Goal: Task Accomplishment & Management: Manage account settings

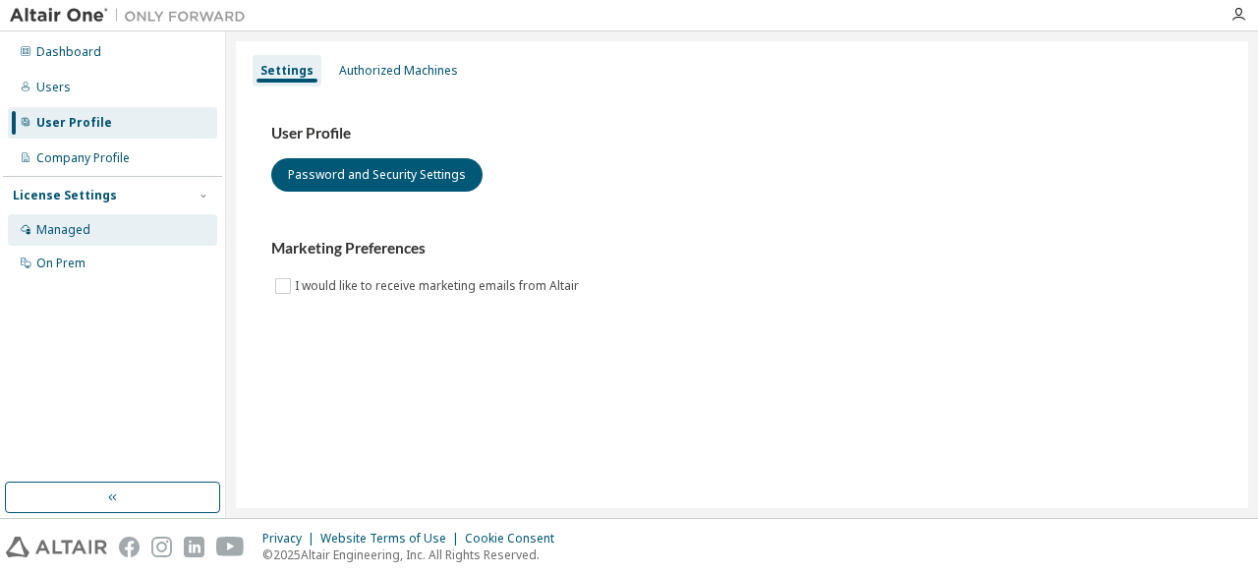
click at [140, 226] on div "Managed" at bounding box center [112, 229] width 209 height 31
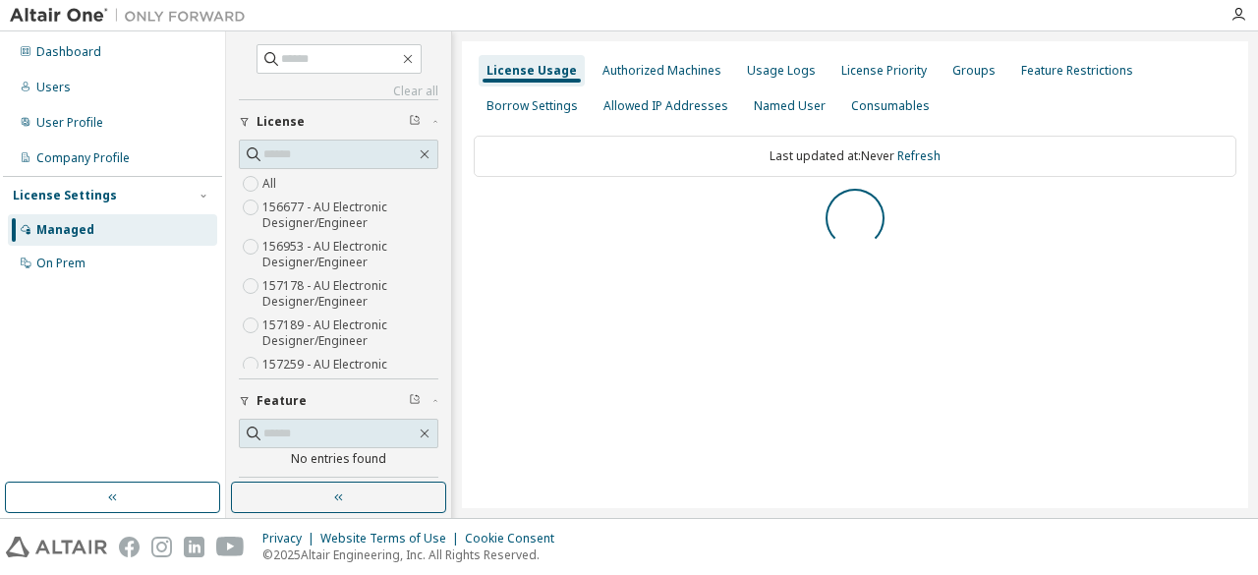
click at [114, 200] on div "License Settings" at bounding box center [113, 196] width 200 height 18
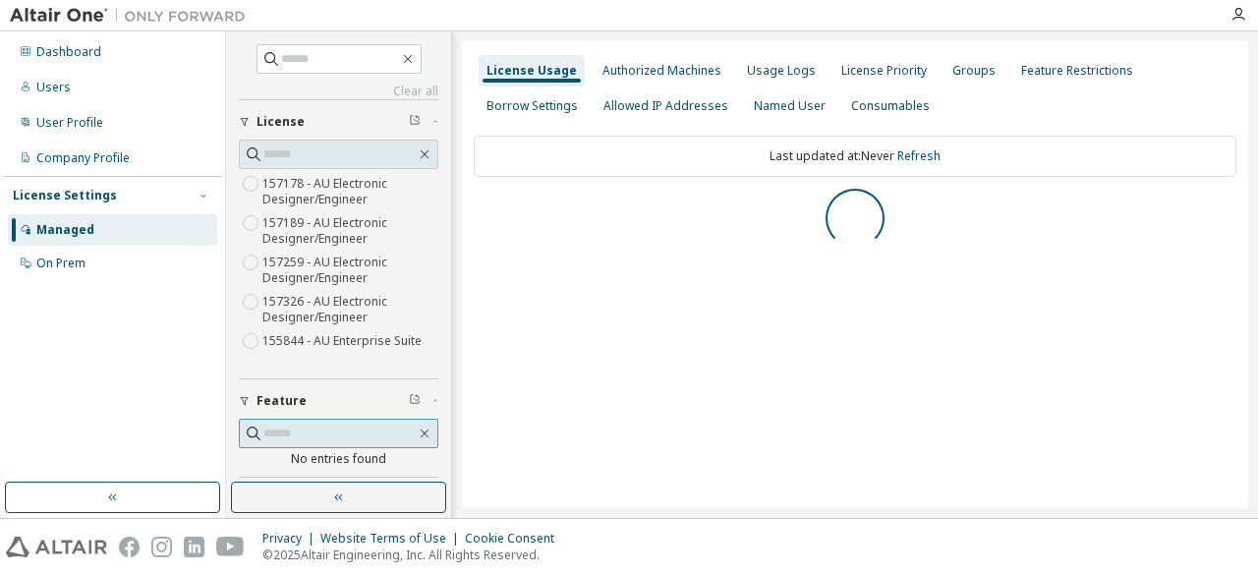
scroll to position [124, 0]
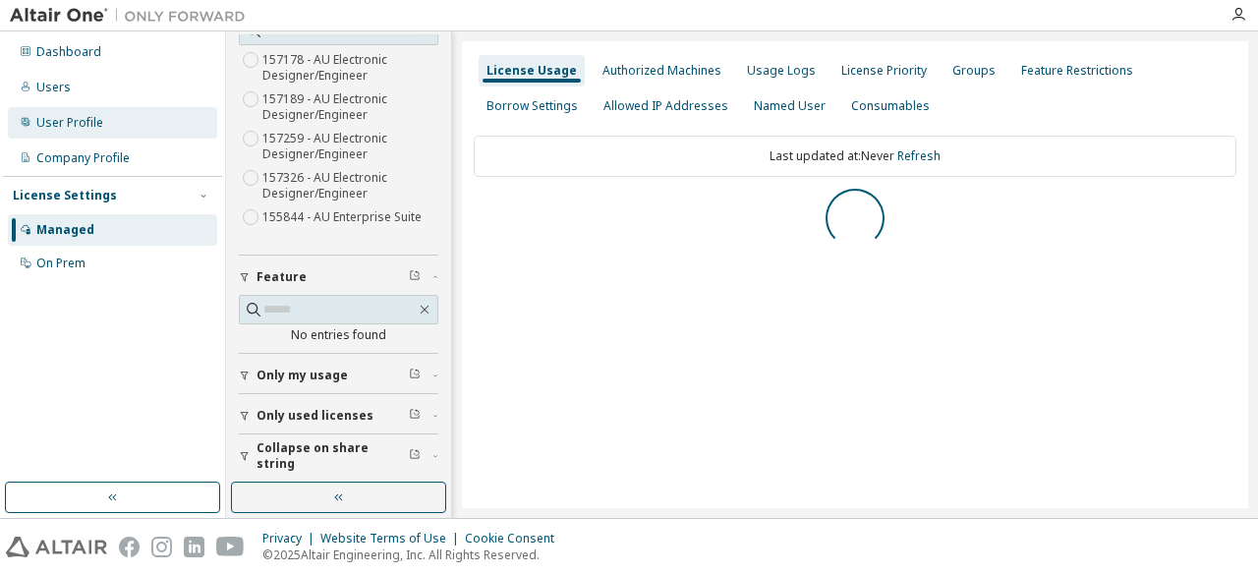
click at [81, 125] on div "User Profile" at bounding box center [69, 123] width 67 height 16
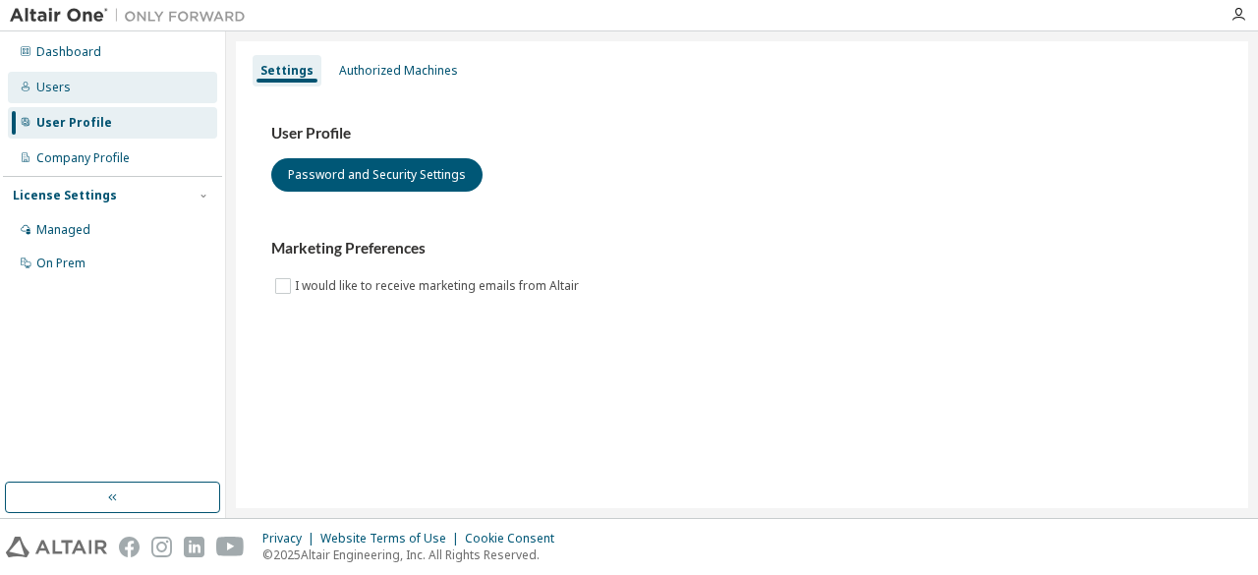
click at [64, 84] on div "Users" at bounding box center [53, 88] width 34 height 16
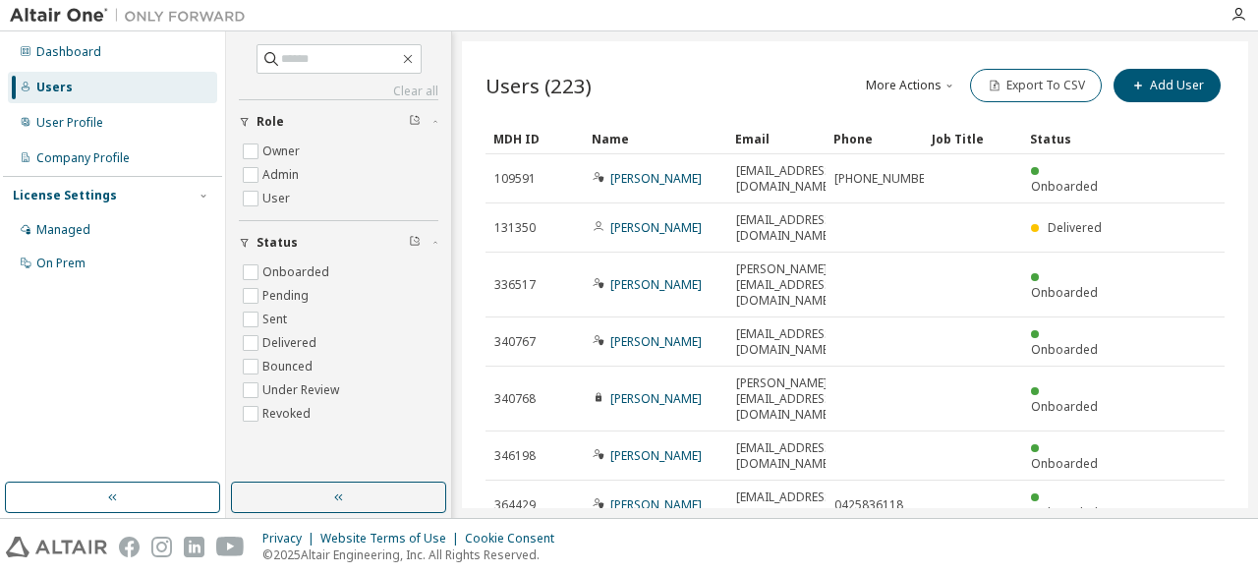
scroll to position [228, 0]
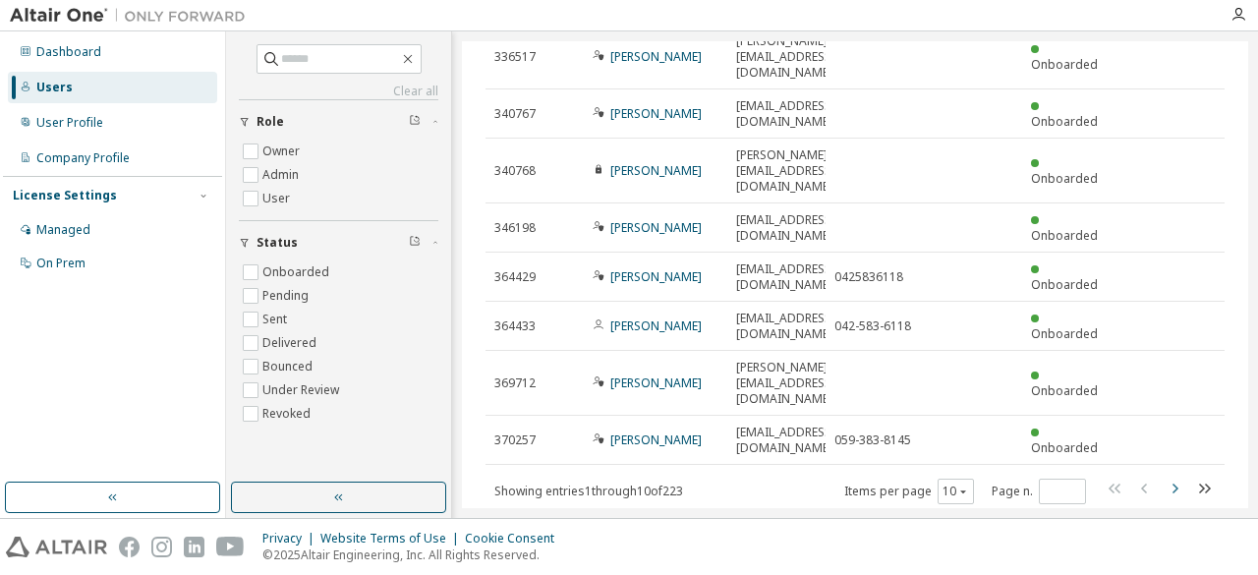
click at [1164, 477] on icon "button" at bounding box center [1175, 489] width 24 height 24
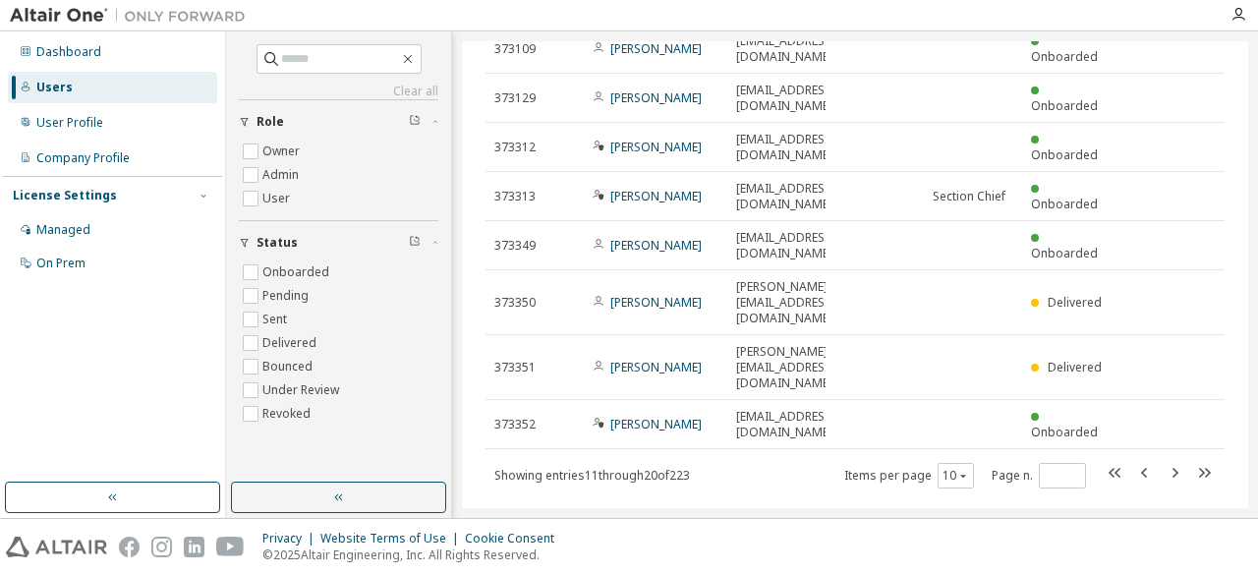
click at [1178, 461] on span at bounding box center [1160, 475] width 112 height 29
click at [1175, 461] on icon "button" at bounding box center [1175, 473] width 24 height 24
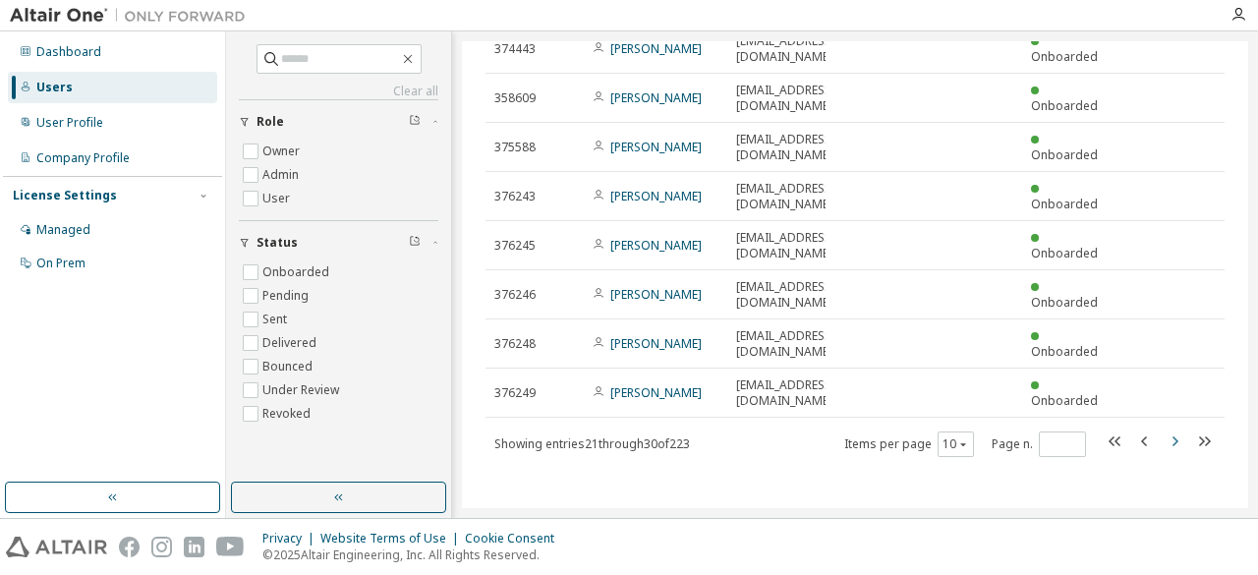
click at [1175, 438] on icon "button" at bounding box center [1175, 442] width 24 height 24
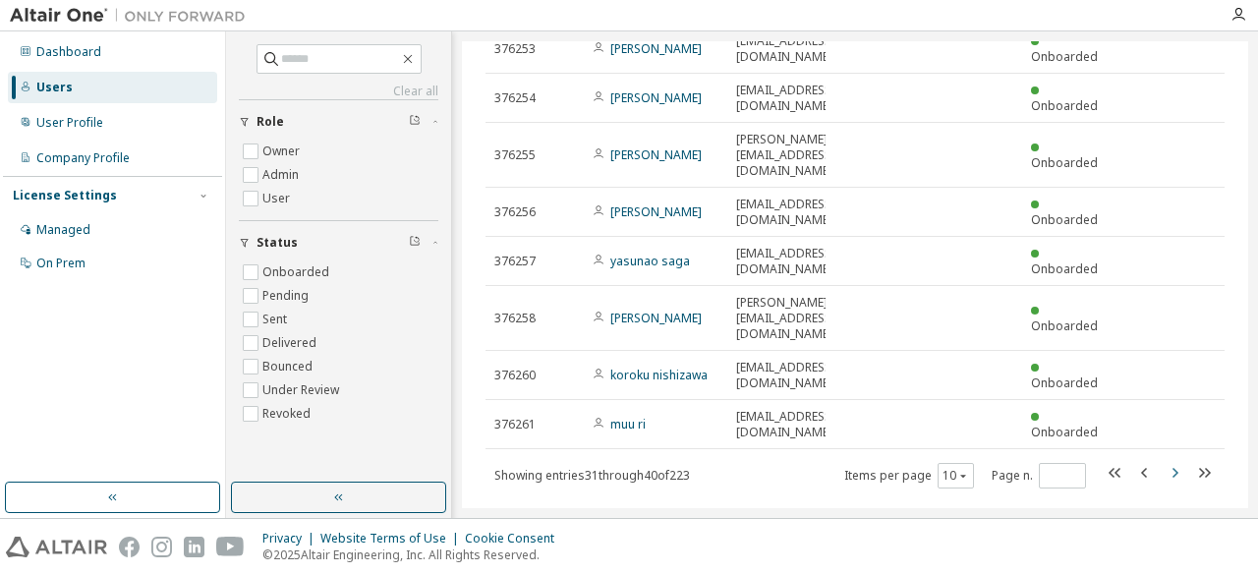
click at [1172, 461] on icon "button" at bounding box center [1175, 473] width 24 height 24
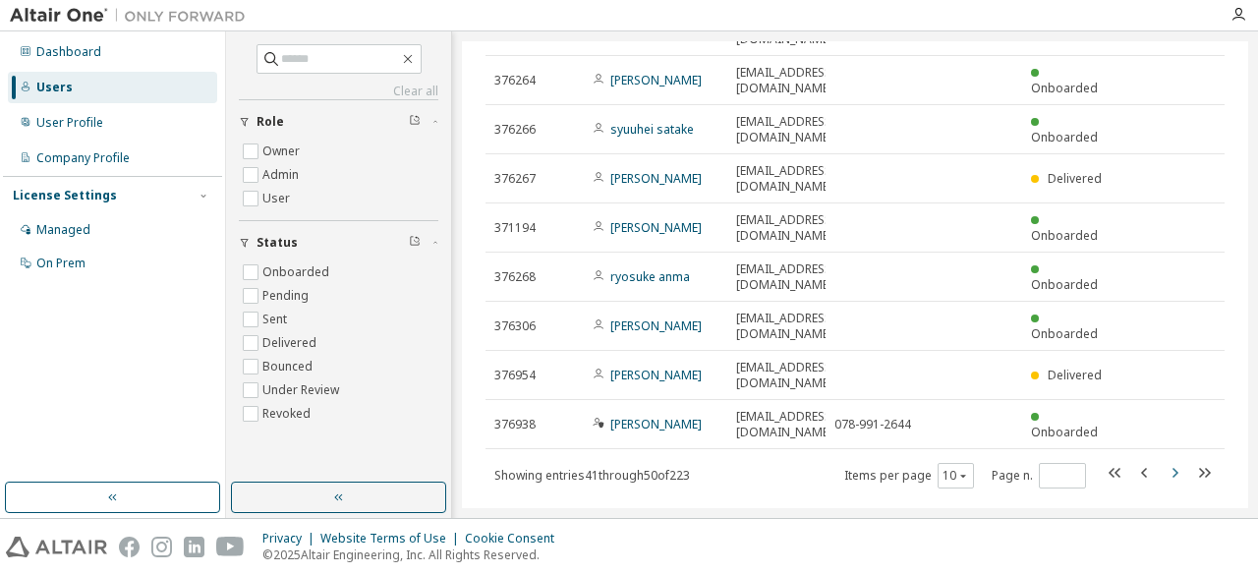
click at [1165, 461] on icon "button" at bounding box center [1175, 473] width 24 height 24
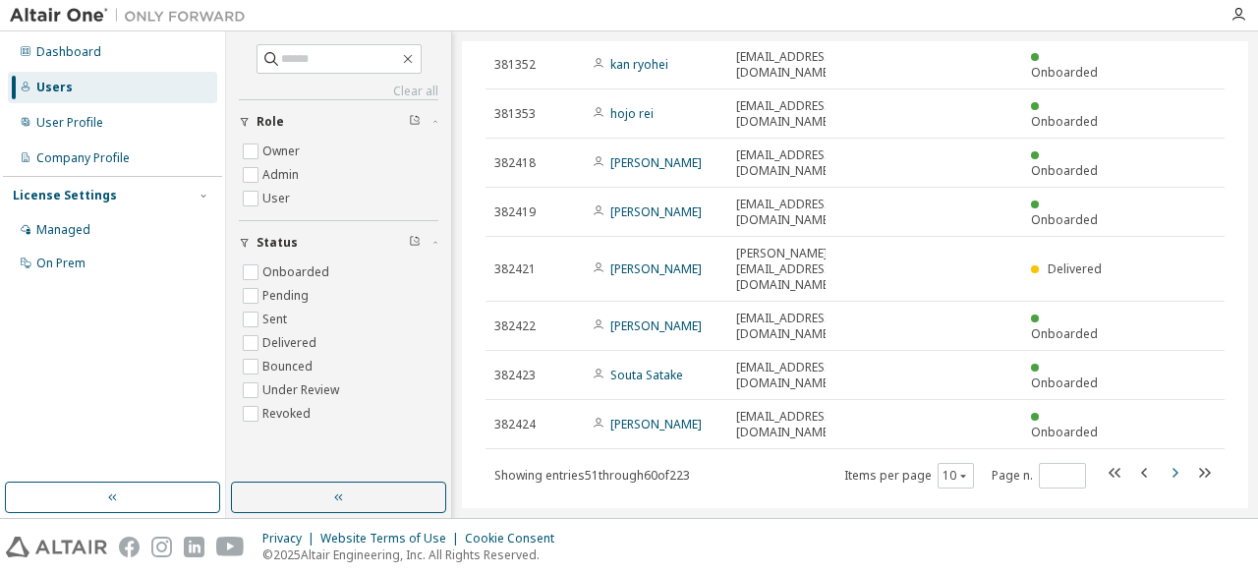
click at [1165, 461] on icon "button" at bounding box center [1175, 473] width 24 height 24
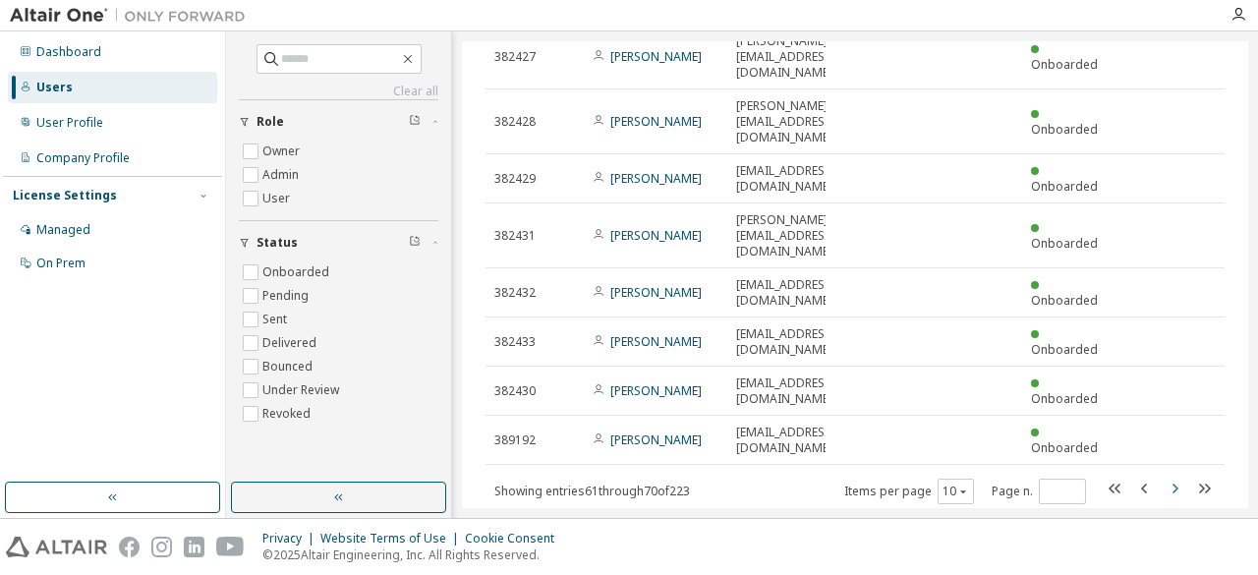
click at [1165, 435] on div "MDH ID Name Email Phone Job Title Status 382425 [PERSON_NAME] [PERSON_NAME][EMA…" at bounding box center [855, 200] width 739 height 611
click at [1193, 477] on icon "button" at bounding box center [1205, 489] width 24 height 24
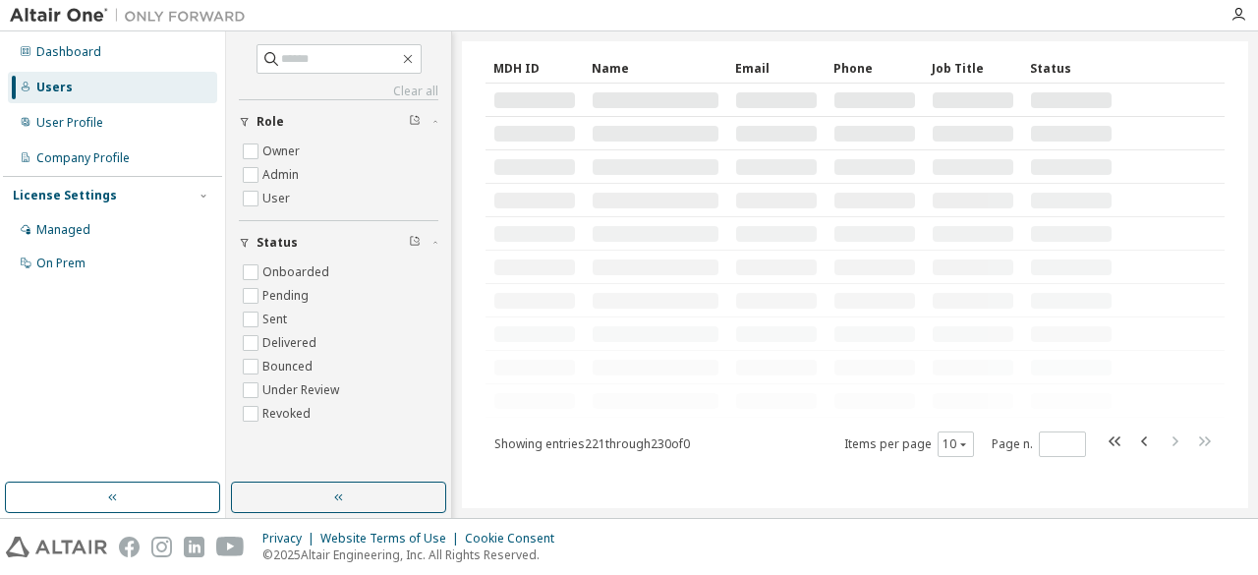
scroll to position [0, 0]
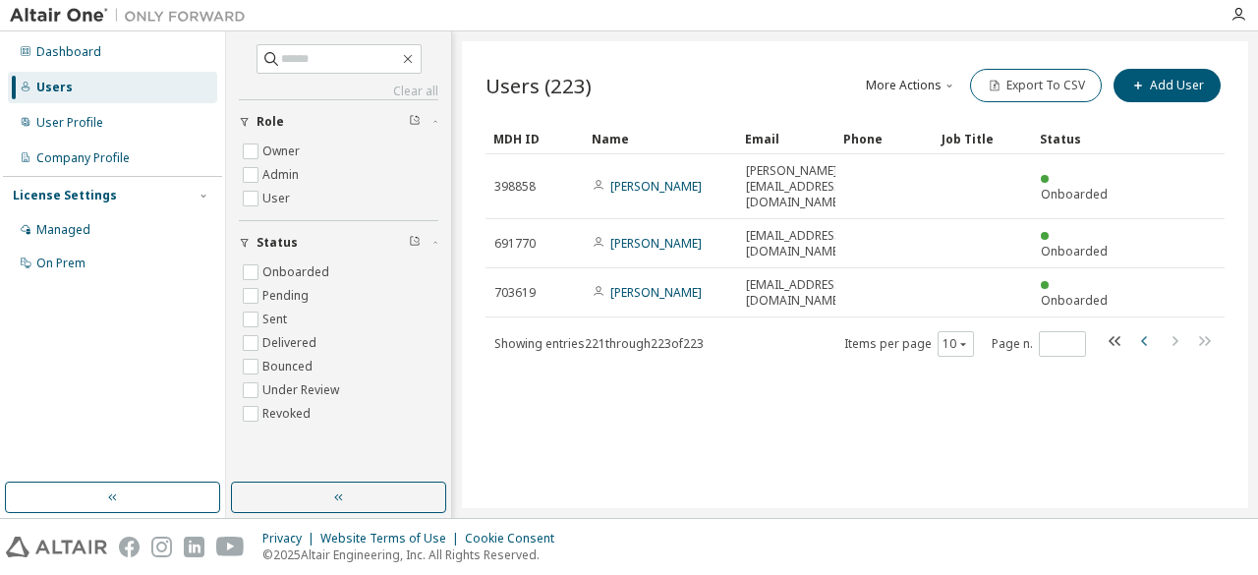
click at [1139, 330] on icon "button" at bounding box center [1146, 341] width 24 height 24
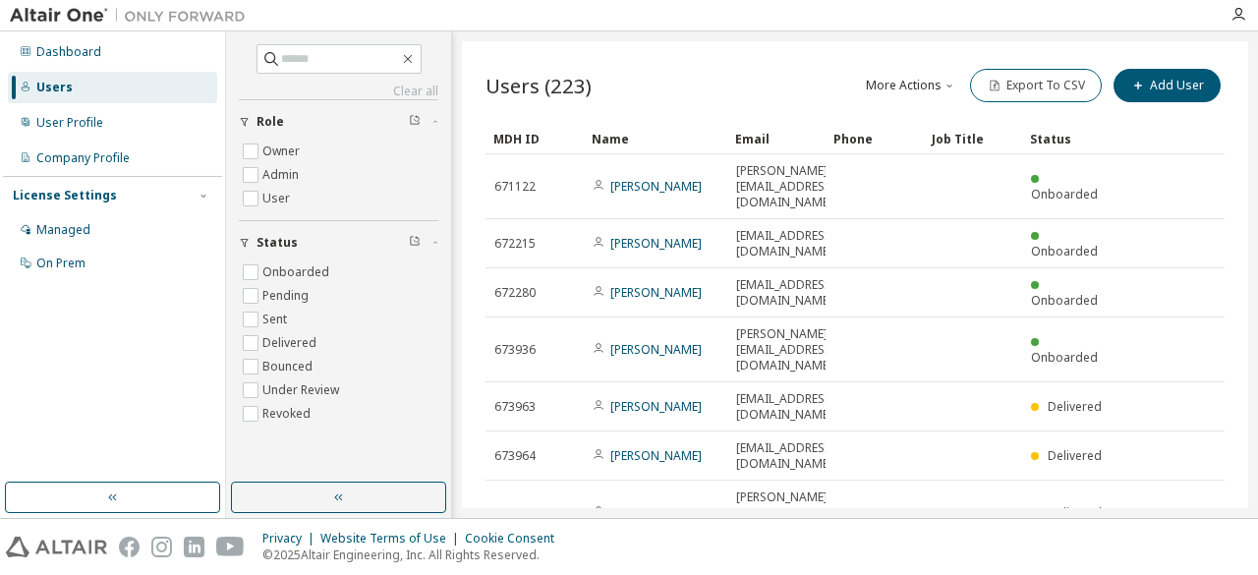
scroll to position [228, 0]
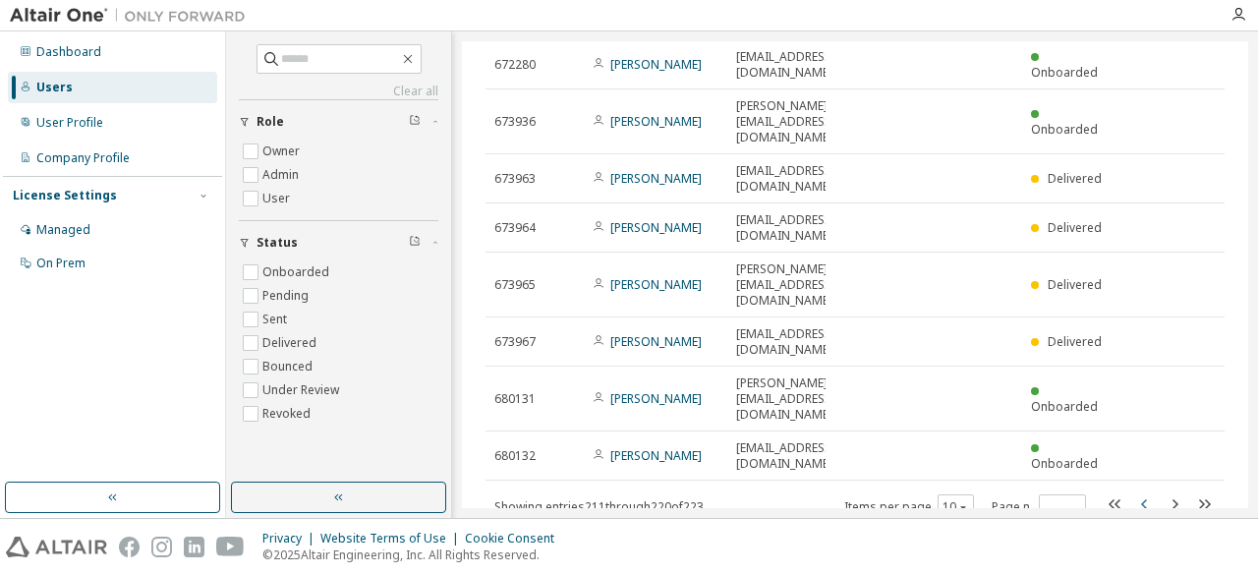
click at [1141, 493] on icon "button" at bounding box center [1146, 505] width 24 height 24
type input "**"
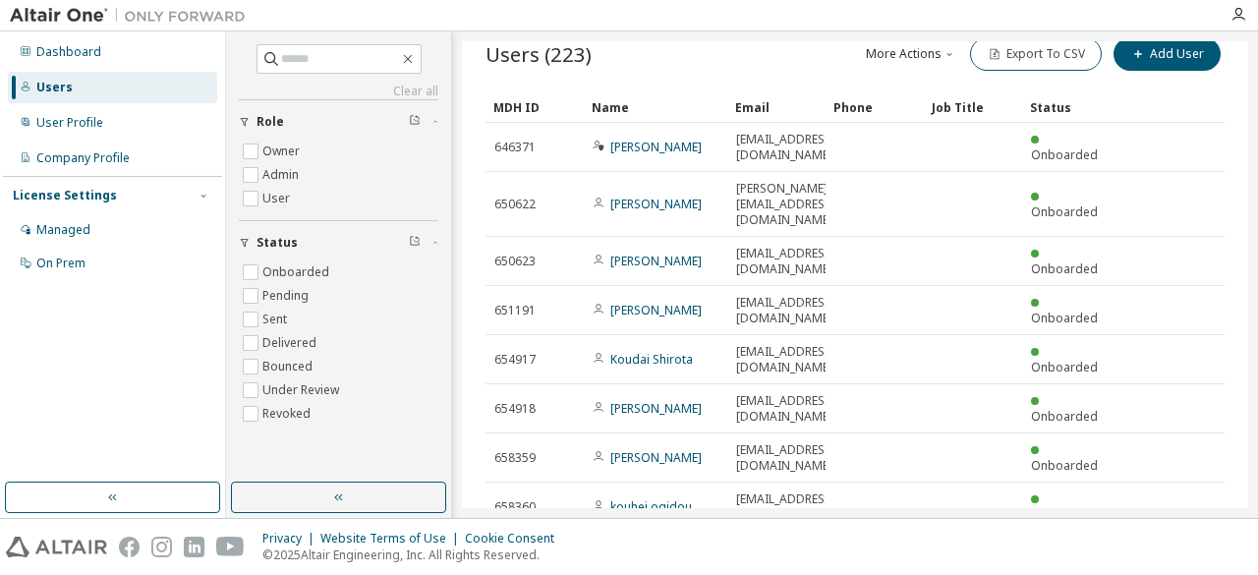
scroll to position [0, 0]
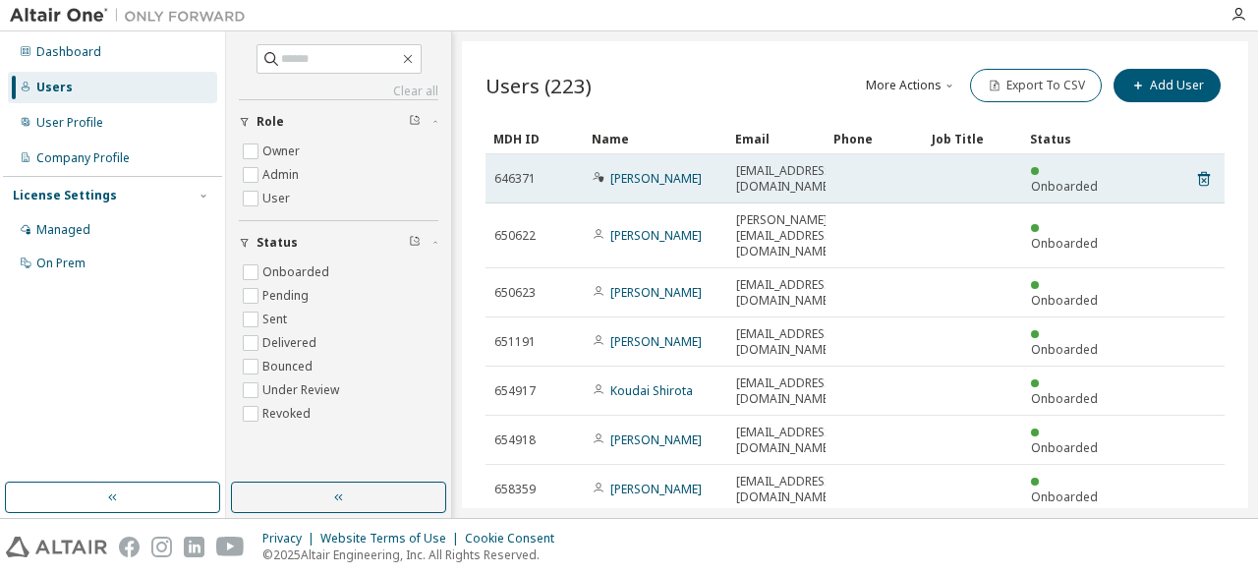
click at [514, 175] on span "646371" at bounding box center [515, 179] width 41 height 16
copy span "646371"
